Goal: Task Accomplishment & Management: Complete application form

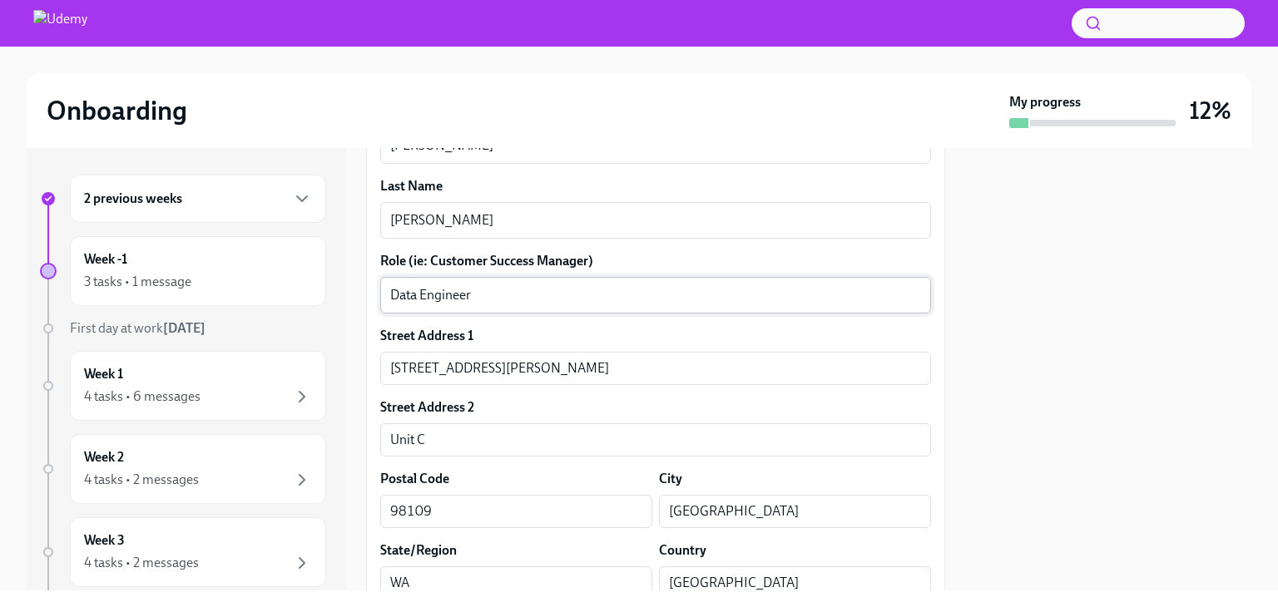
scroll to position [665, 0]
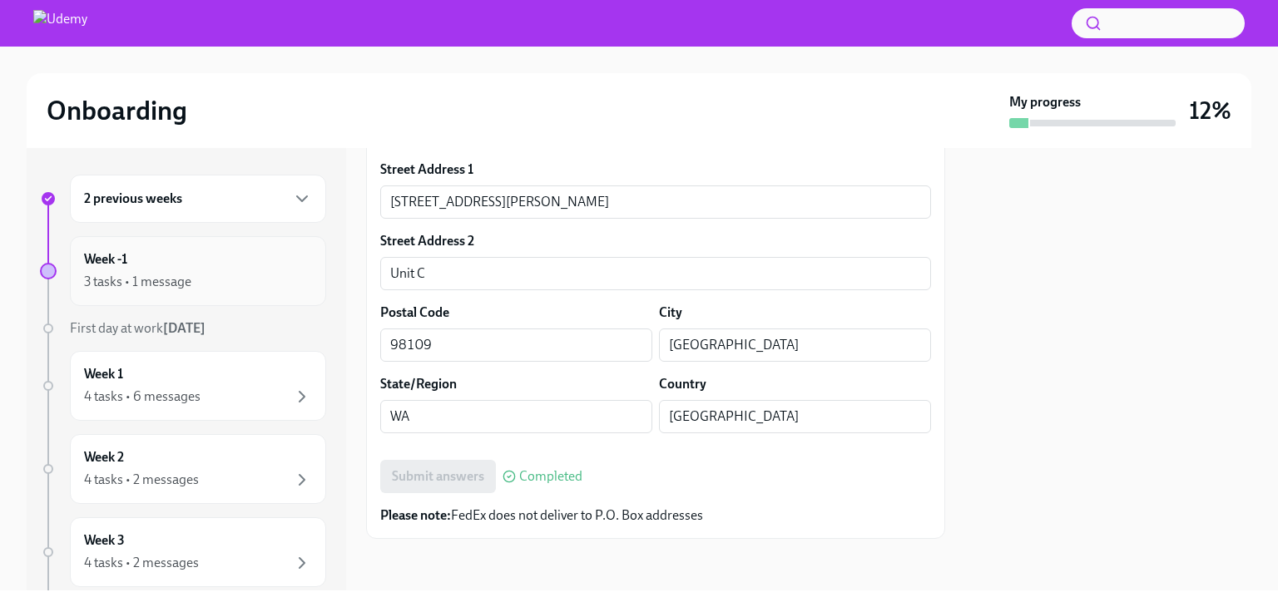
click at [125, 265] on h6 "Week -1" at bounding box center [105, 259] width 43 height 18
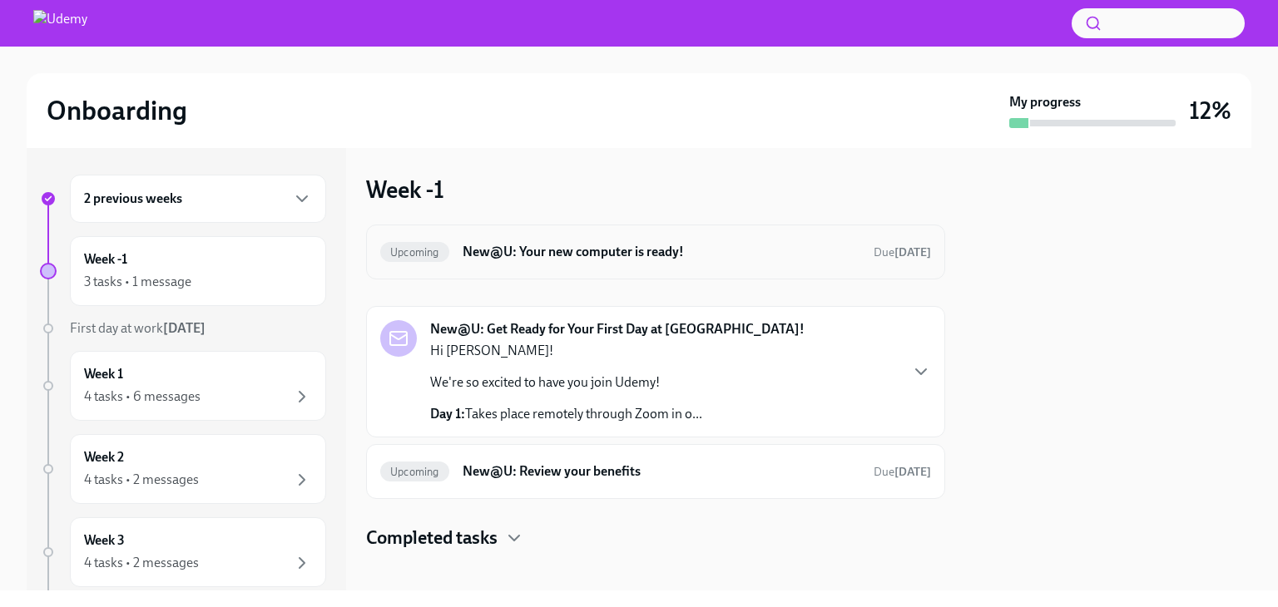
click at [710, 251] on h6 "New@U: Your new computer is ready!" at bounding box center [661, 252] width 398 height 18
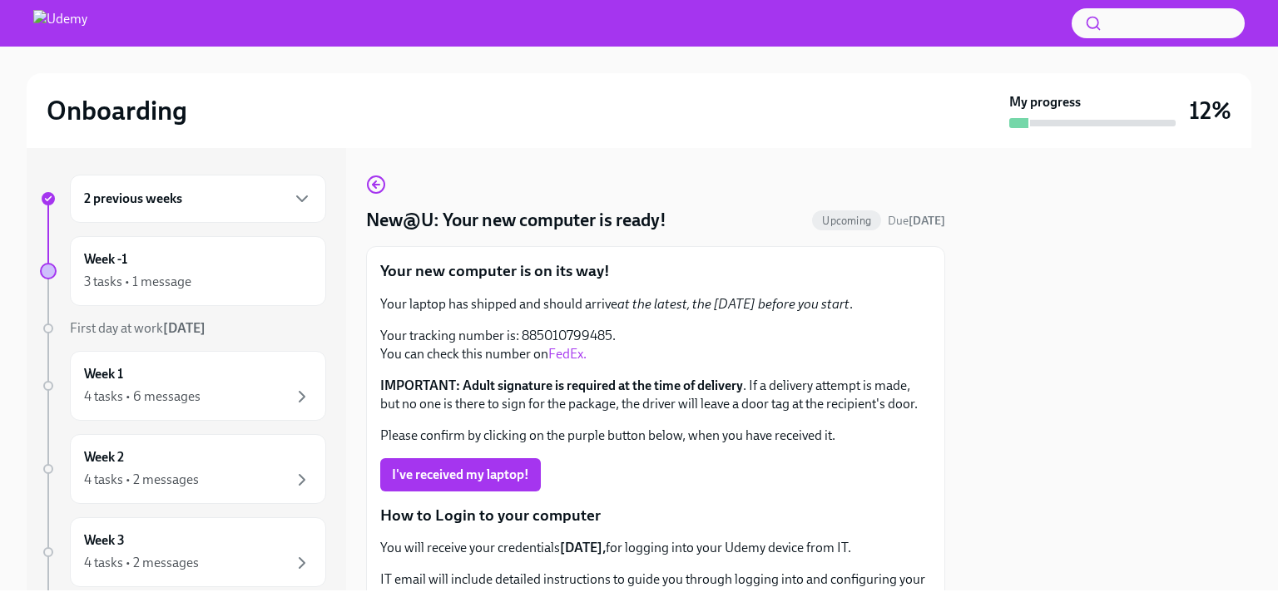
click at [566, 351] on link "FedEx." at bounding box center [567, 354] width 38 height 16
drag, startPoint x: 542, startPoint y: 335, endPoint x: 611, endPoint y: 341, distance: 68.5
click at [611, 341] on p "Your tracking number is: 885010799485. You can check this number on FedEx." at bounding box center [655, 345] width 551 height 37
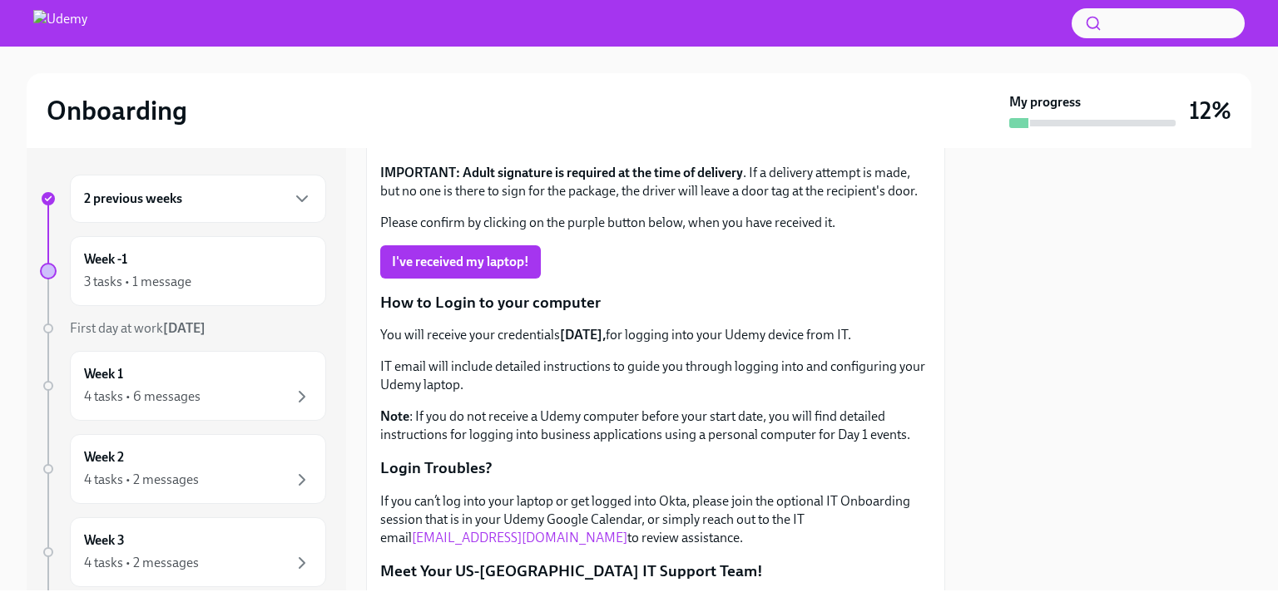
scroll to position [72, 0]
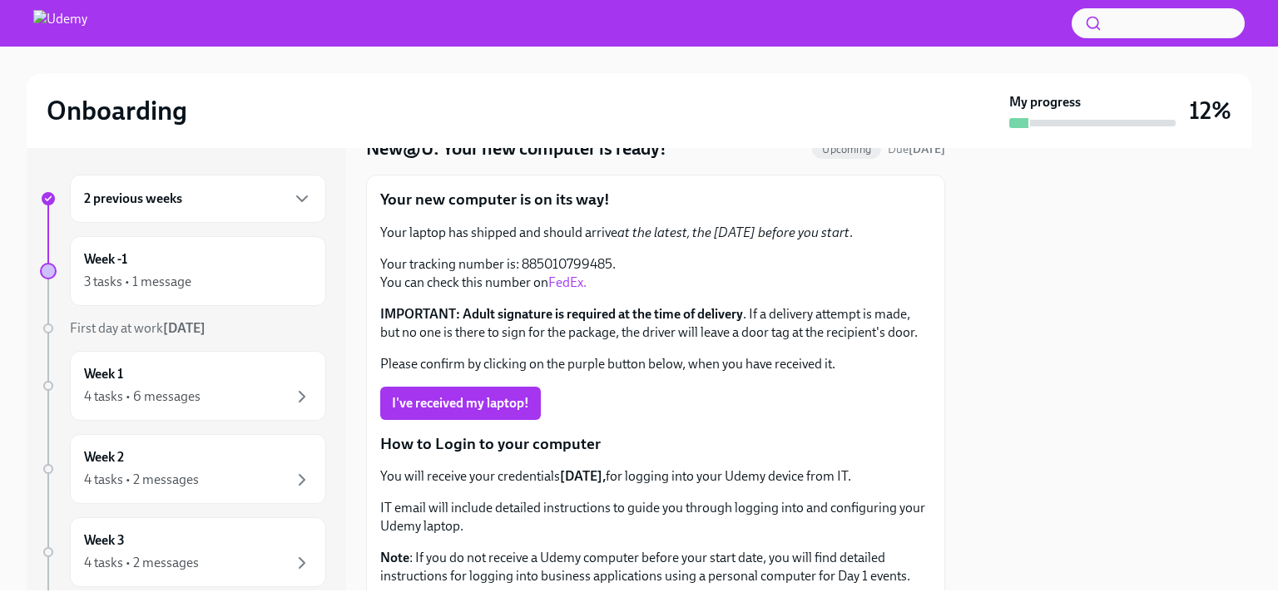
click at [737, 373] on p "Please confirm by clicking on the purple button below, when you have received i…" at bounding box center [655, 364] width 551 height 18
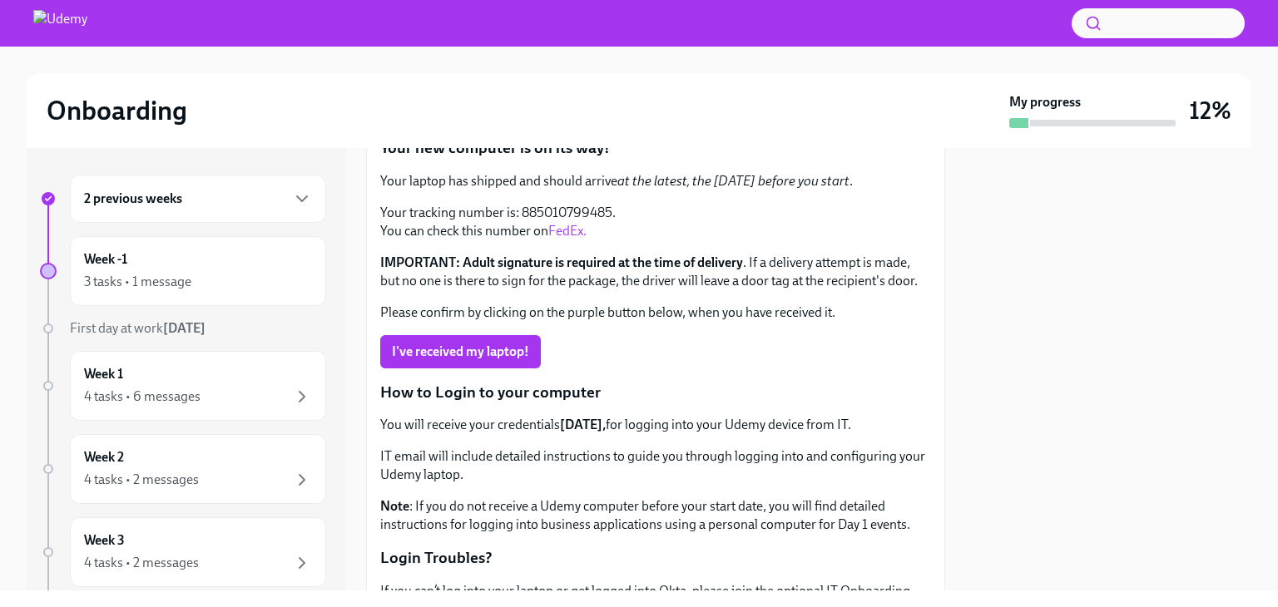
scroll to position [0, 0]
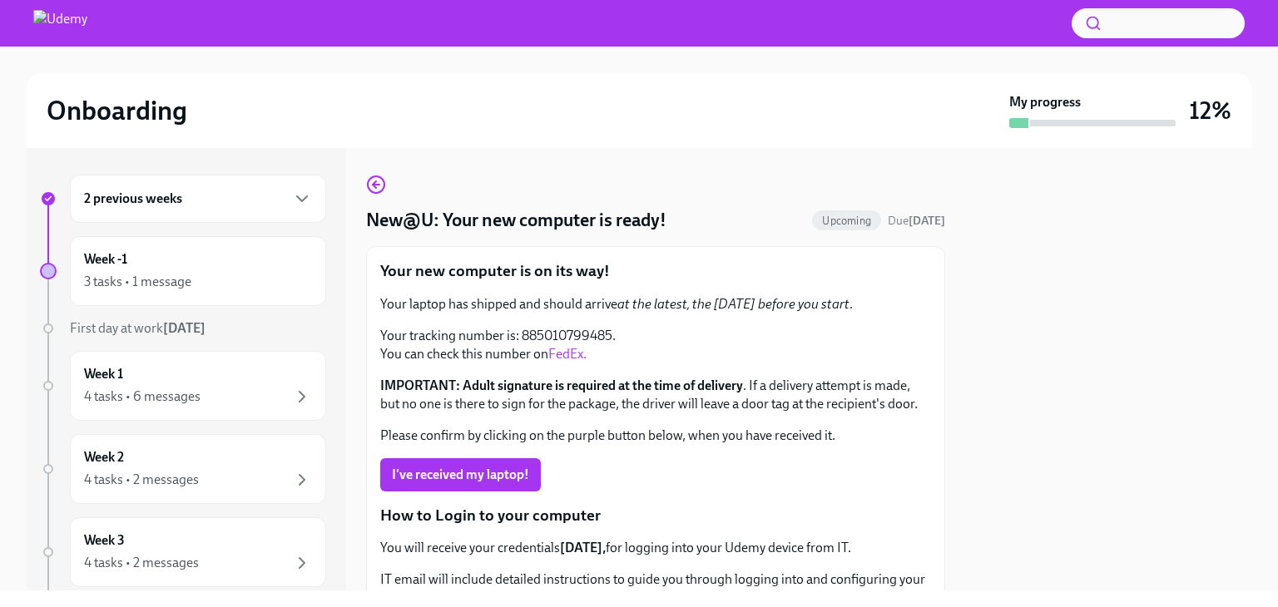
click at [220, 197] on div "2 previous weeks" at bounding box center [198, 199] width 228 height 20
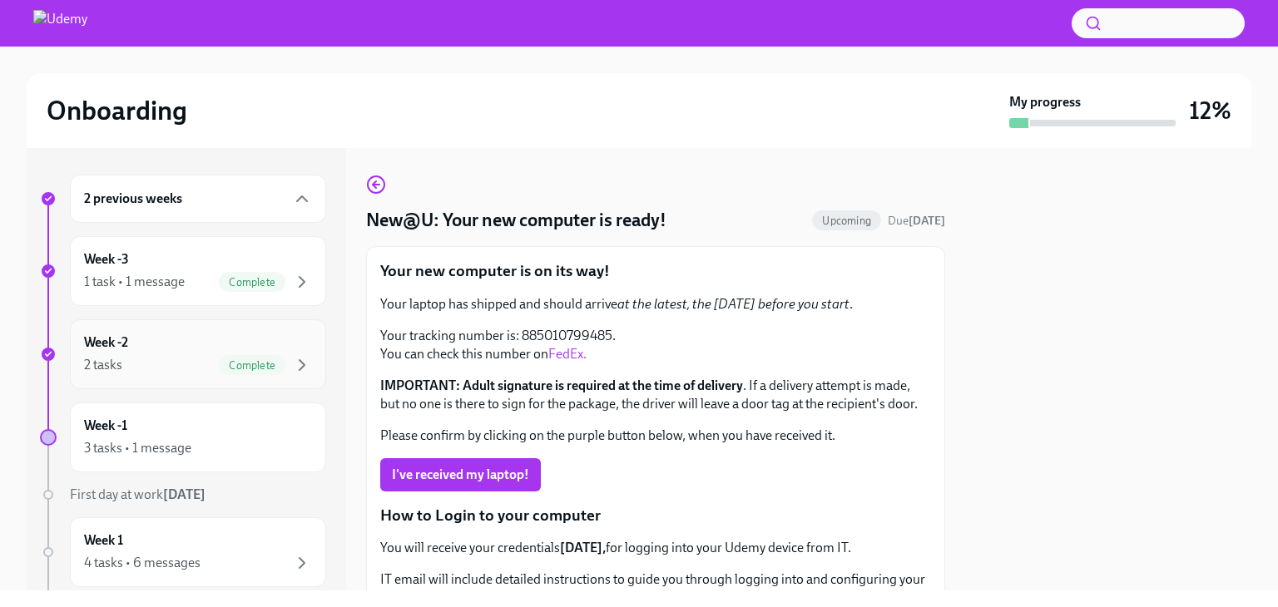
click at [193, 373] on div "2 tasks Complete" at bounding box center [198, 365] width 228 height 20
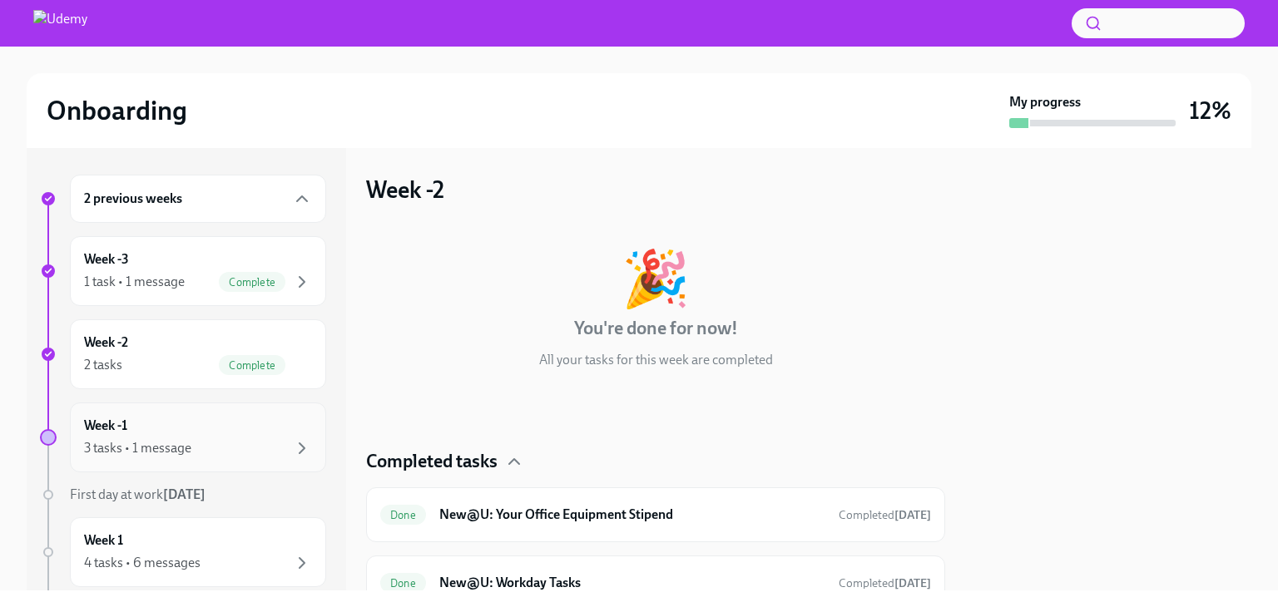
click at [159, 467] on div "Week -1 3 tasks • 1 message" at bounding box center [198, 438] width 256 height 70
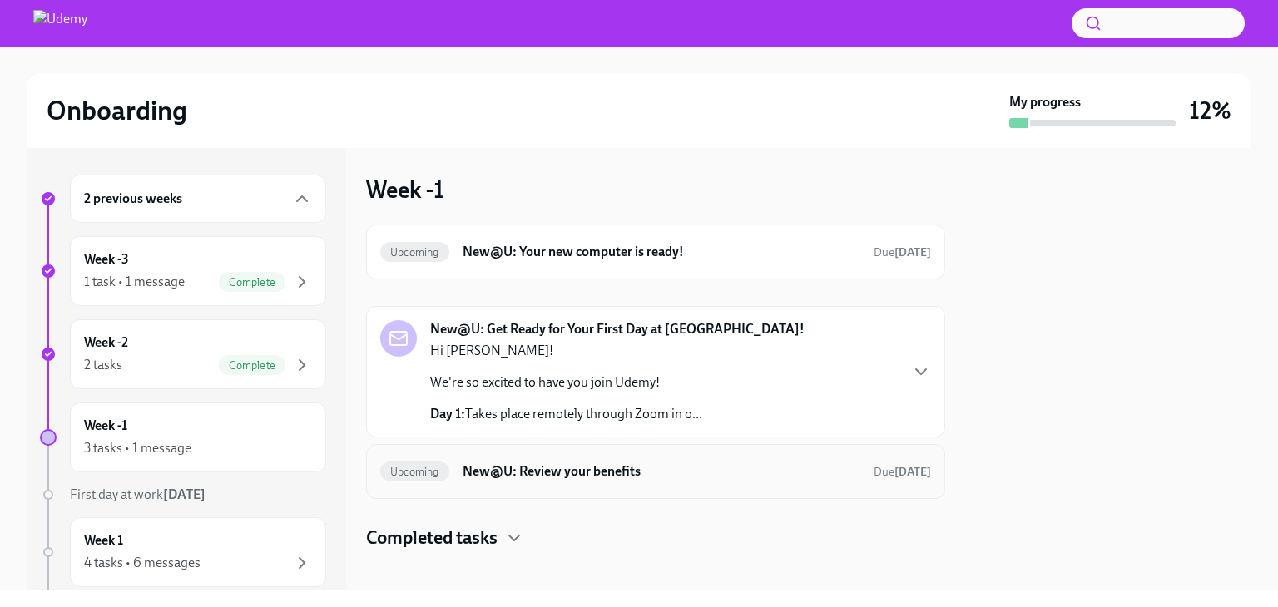
click at [695, 486] on div "Upcoming New@U: Review your benefits Due [DATE]" at bounding box center [655, 471] width 579 height 55
click at [703, 467] on h6 "New@U: Review your benefits" at bounding box center [661, 471] width 398 height 18
